Goal: Transaction & Acquisition: Purchase product/service

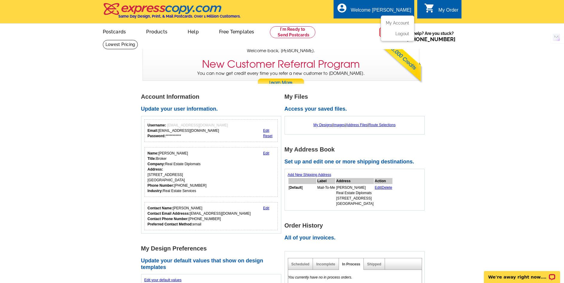
click at [400, 21] on ul "My Account Logout" at bounding box center [396, 29] width 33 height 26
click at [323, 126] on link "My Designs" at bounding box center [322, 125] width 19 height 4
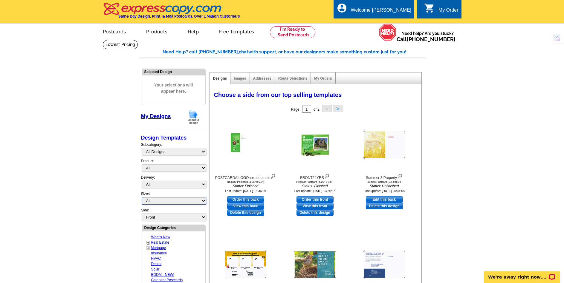
click at [156, 200] on select "All Jumbo Postcard (5.5" x 8.5") Regular Postcard (4.25" x 5.6") Panoramic Post…" at bounding box center [174, 200] width 65 height 7
select select "2"
click at [142, 198] on select "All Jumbo Postcard (5.5" x 8.5") Regular Postcard (4.25" x 5.6") Panoramic Post…" at bounding box center [174, 200] width 65 height 7
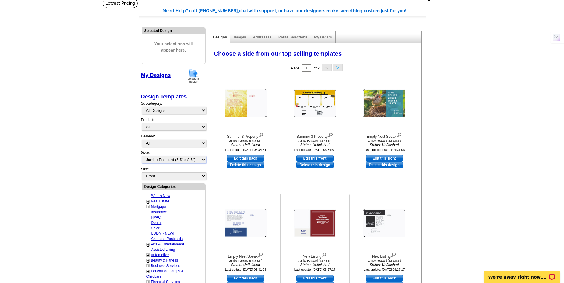
scroll to position [30, 0]
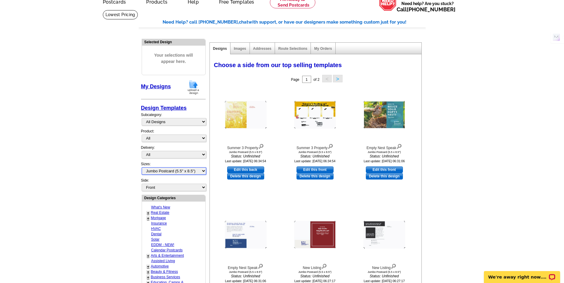
click at [162, 172] on select "All Jumbo Postcard (5.5" x 8.5") Regular Postcard (4.25" x 5.6") Panoramic Post…" at bounding box center [174, 171] width 65 height 7
click at [142, 168] on select "All Jumbo Postcard (5.5" x 8.5") Regular Postcard (4.25" x 5.6") Panoramic Post…" at bounding box center [174, 171] width 65 height 7
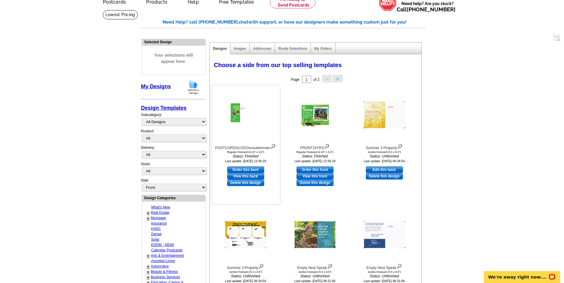
click at [257, 130] on div at bounding box center [246, 115] width 66 height 54
click at [305, 126] on img at bounding box center [315, 115] width 30 height 23
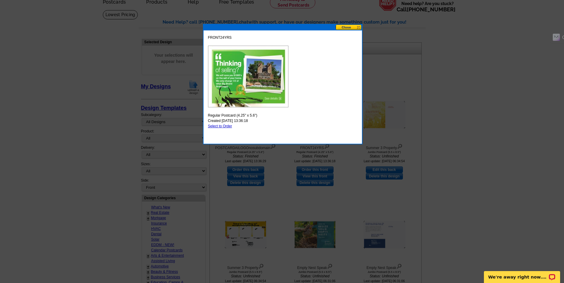
click at [222, 125] on link "Select to Order" at bounding box center [220, 126] width 24 height 4
select select "1"
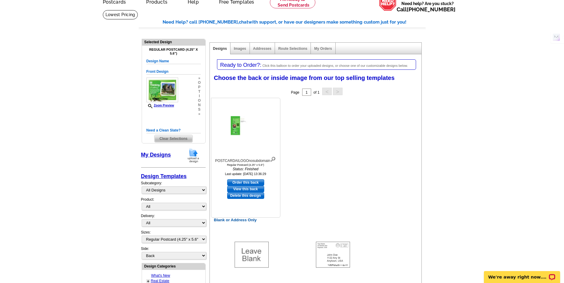
click at [251, 182] on link "Order this back" at bounding box center [245, 182] width 37 height 7
select select "front"
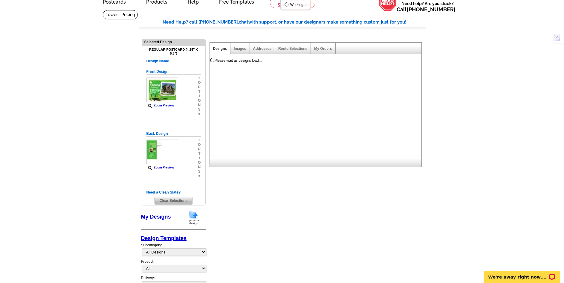
scroll to position [0, 0]
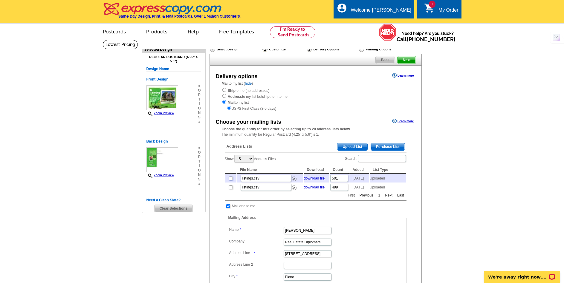
click at [231, 181] on input "checkbox" at bounding box center [231, 179] width 4 height 4
checkbox input "true"
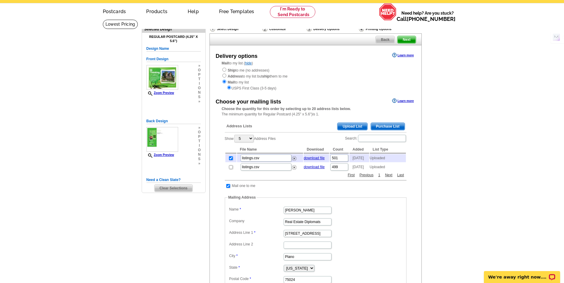
scroll to position [149, 0]
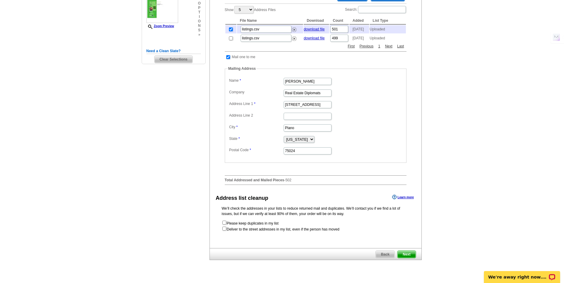
click at [409, 258] on span "Next" at bounding box center [406, 254] width 18 height 7
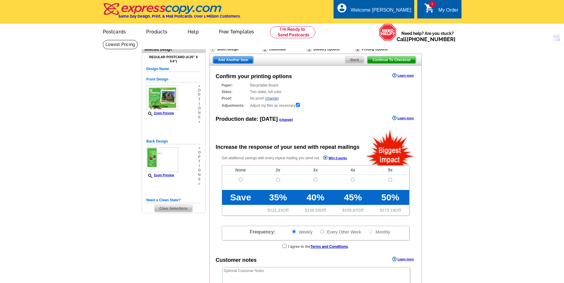
radio input "false"
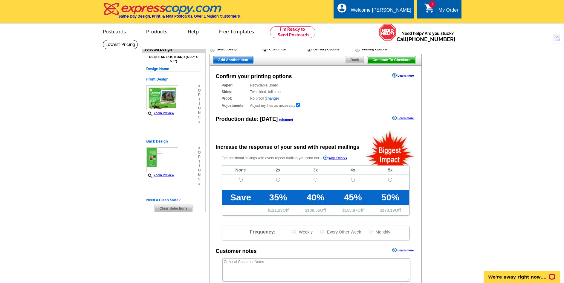
drag, startPoint x: 370, startPoint y: 283, endPoint x: -5, endPoint y: 283, distance: 375.4
drag, startPoint x: -5, startPoint y: 283, endPoint x: 274, endPoint y: 49, distance: 364.6
click at [274, 49] on div "Customize" at bounding box center [284, 49] width 44 height 6
click at [337, 48] on div "Delivery Options" at bounding box center [330, 49] width 48 height 7
